Goal: Check status: Check status

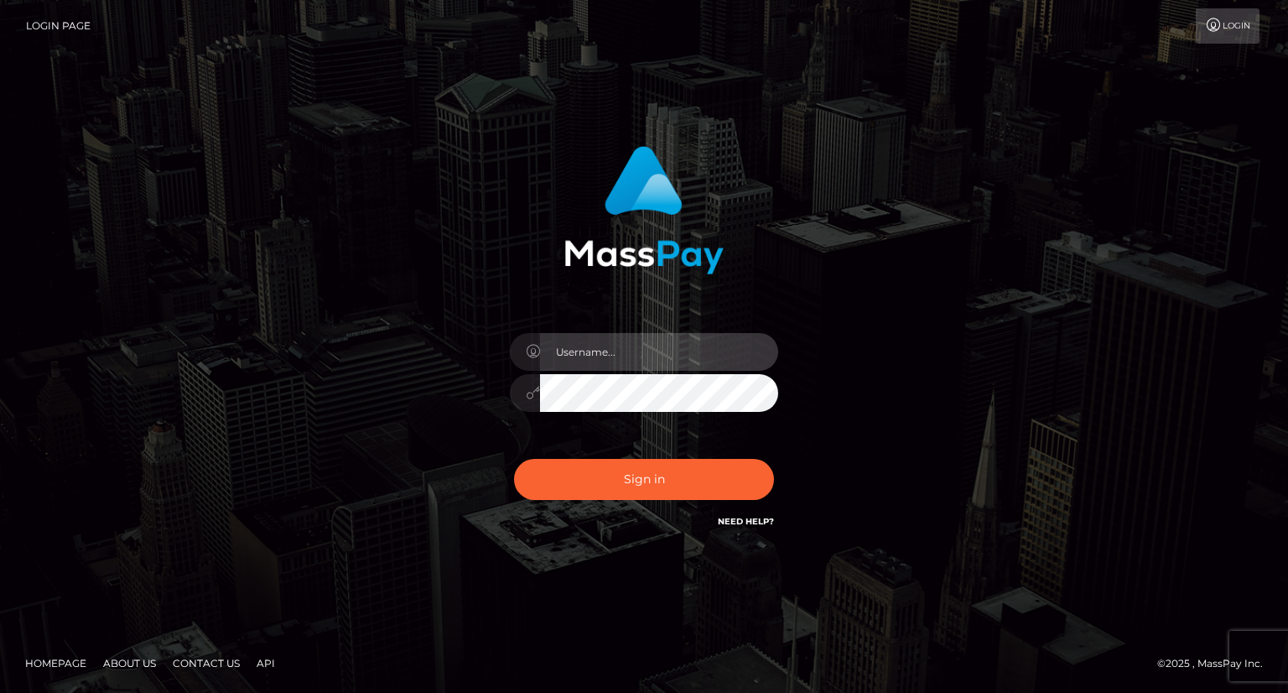
click at [623, 344] on input "text" at bounding box center [659, 352] width 238 height 38
type input "Mirasol.spree"
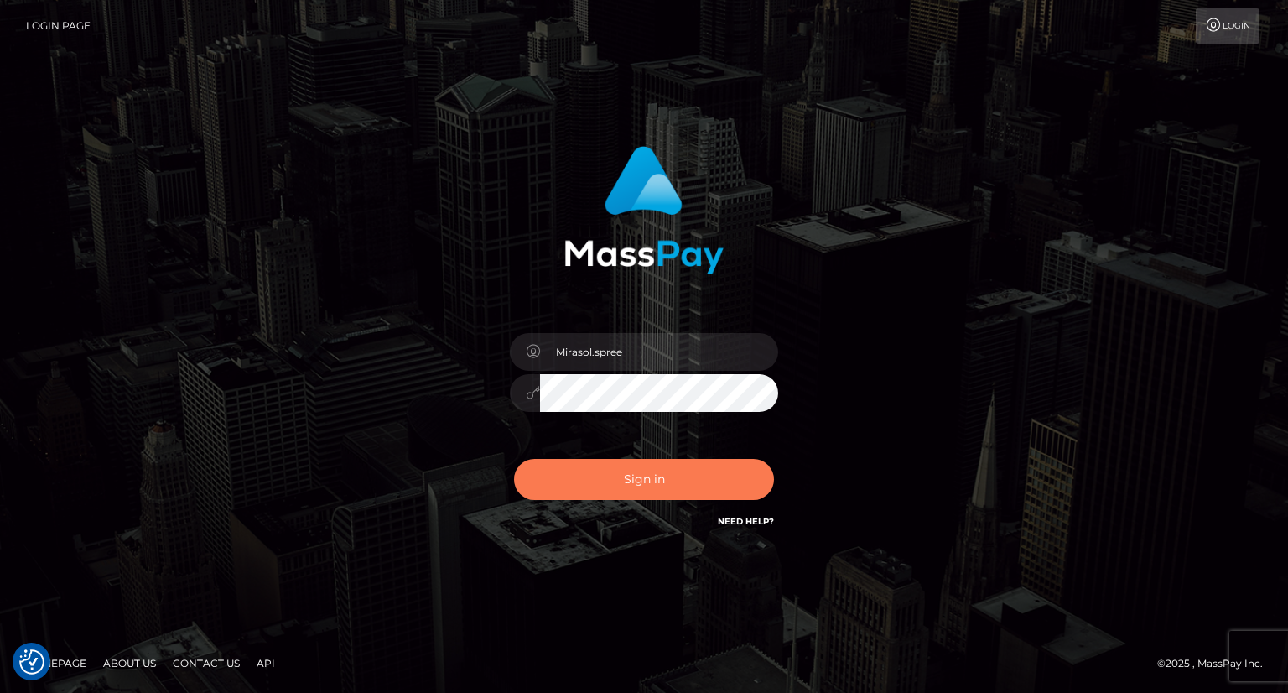
click at [656, 477] on button "Sign in" at bounding box center [644, 479] width 260 height 41
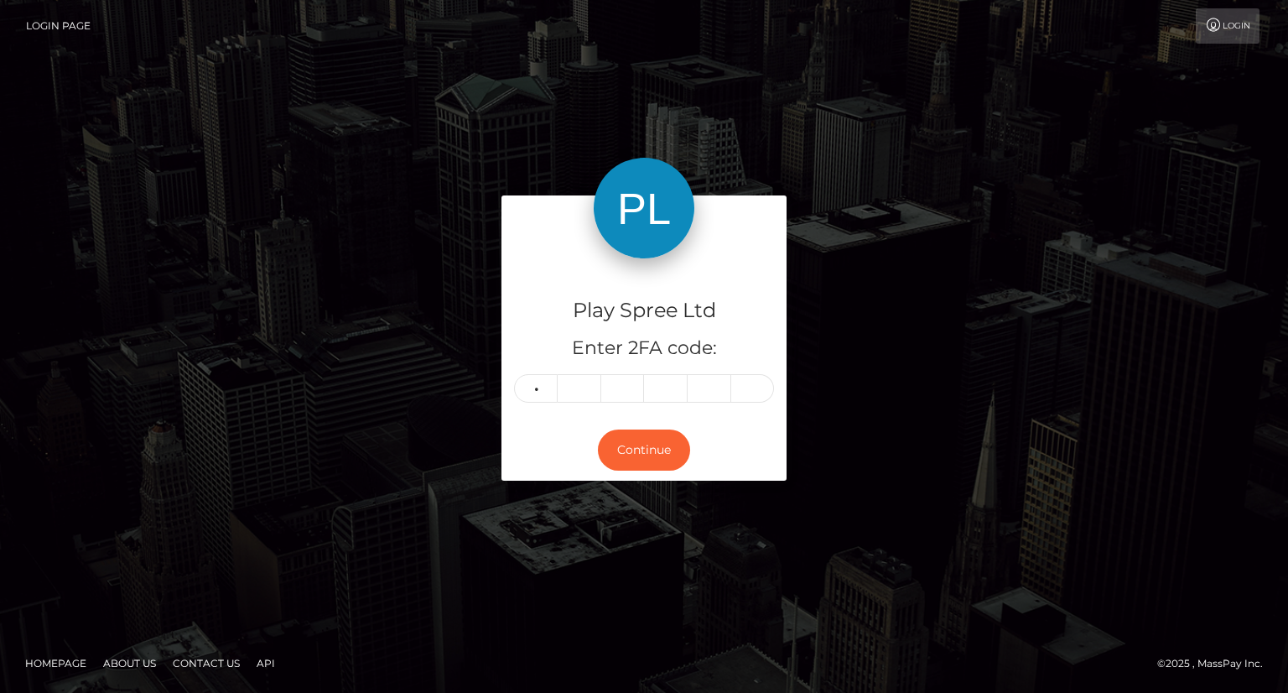
type input "6"
type input "5"
type input "0"
type input "2"
type input "4"
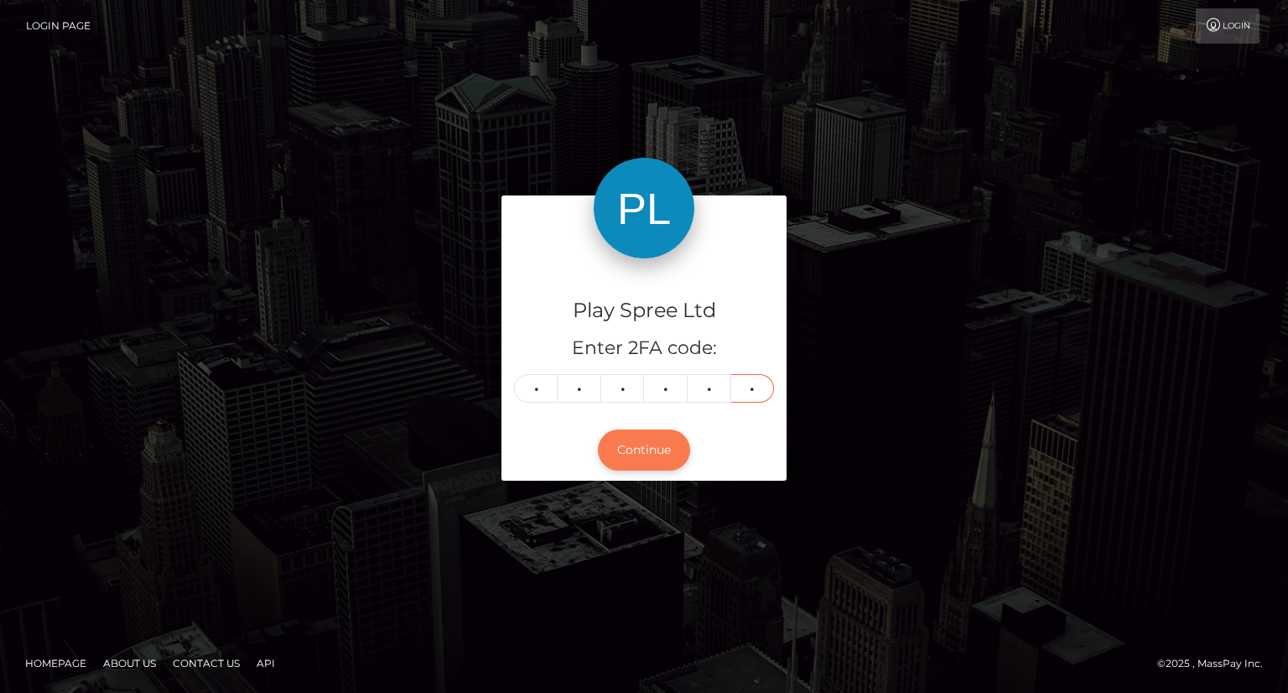
type input "5"
click at [625, 457] on button "Continue" at bounding box center [644, 449] width 92 height 41
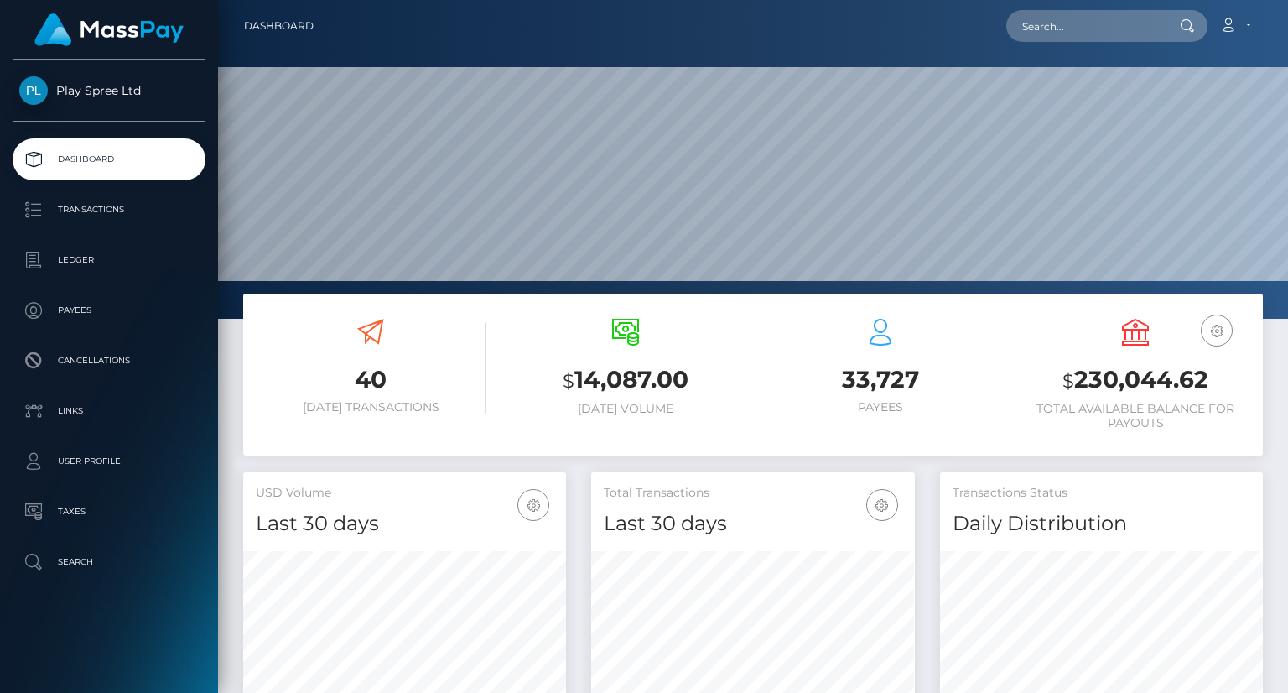
scroll to position [297, 322]
drag, startPoint x: 1070, startPoint y: 382, endPoint x: 1203, endPoint y: 383, distance: 133.3
click at [1203, 383] on h3 "$ 230,044.62" at bounding box center [1135, 380] width 230 height 34
copy h3 "230,044.62"
